Goal: Task Accomplishment & Management: Manage account settings

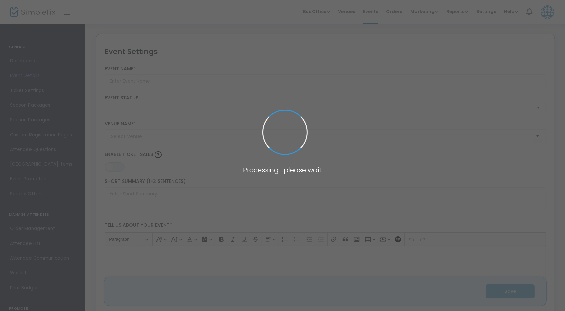
type input "CIGAR & WHISKEY NIGHT"
type textarea "CIGAR & WHISKEY NIGHT"
type input "Buy Tickets"
type input "CD&Me"
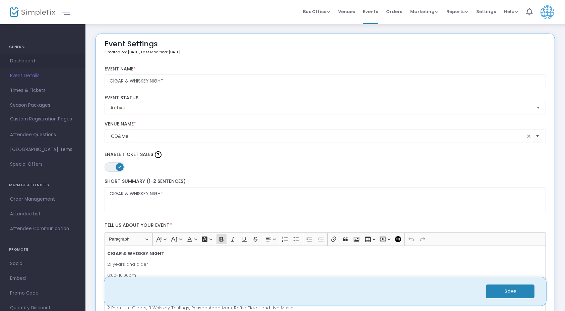
click at [28, 61] on span "Dashboard" at bounding box center [42, 61] width 65 height 9
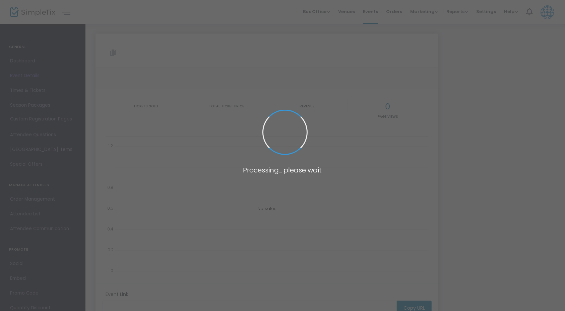
type input "[URL][DOMAIN_NAME]"
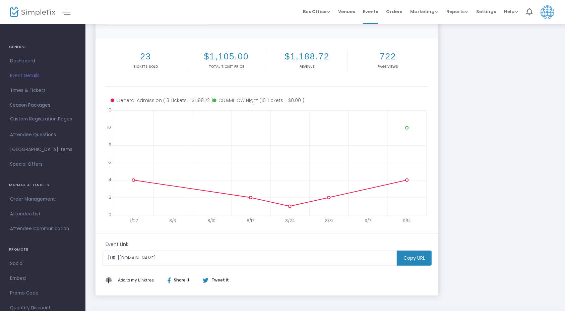
scroll to position [74, 0]
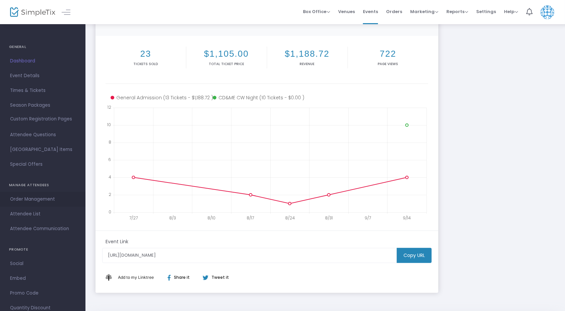
click at [41, 199] on span "Order Management" at bounding box center [42, 199] width 65 height 9
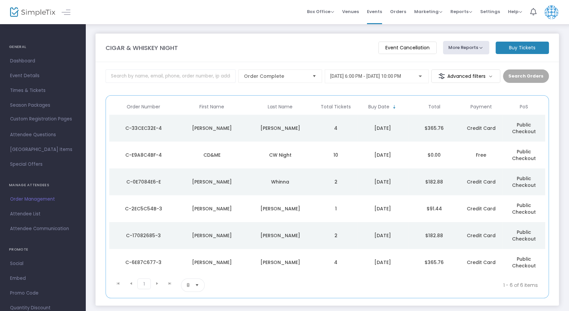
click at [37, 11] on img at bounding box center [32, 12] width 45 height 10
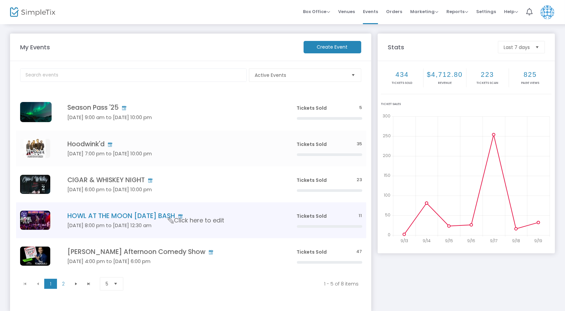
click at [155, 215] on h4 "HOWL AT THE MOON [DATE] BASH" at bounding box center [171, 216] width 209 height 8
